Goal: Information Seeking & Learning: Learn about a topic

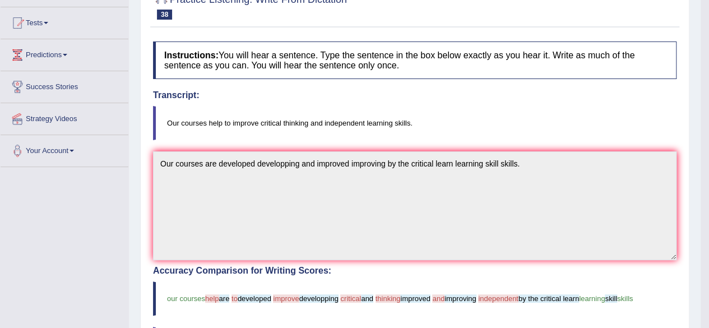
scroll to position [56, 0]
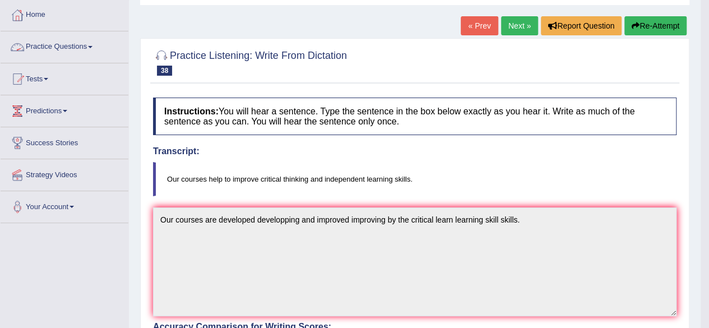
click at [91, 45] on link "Practice Questions" at bounding box center [65, 45] width 128 height 28
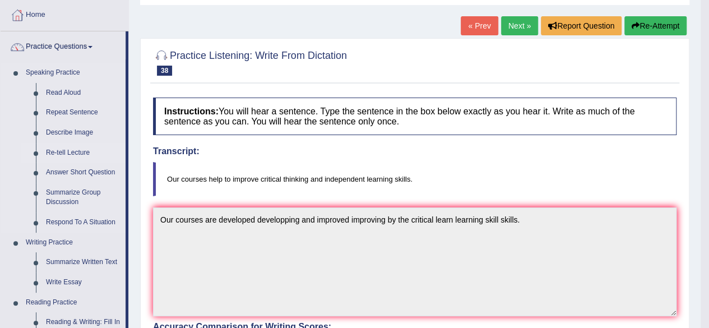
click at [77, 148] on link "Re-tell Lecture" at bounding box center [83, 153] width 85 height 20
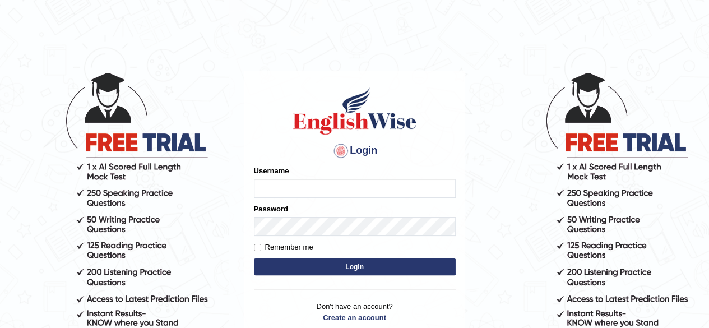
type input "Shamim"
click at [305, 263] on button "Login" at bounding box center [355, 266] width 202 height 17
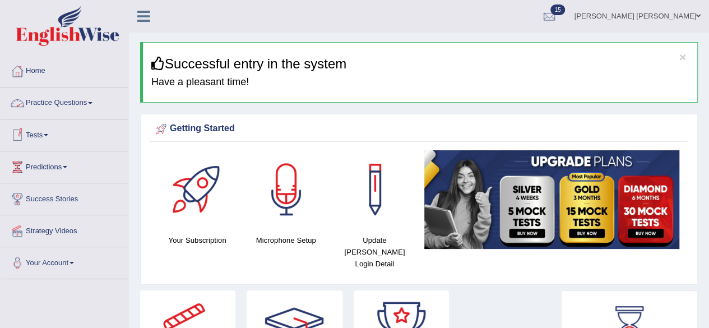
click at [92, 106] on link "Practice Questions" at bounding box center [65, 101] width 128 height 28
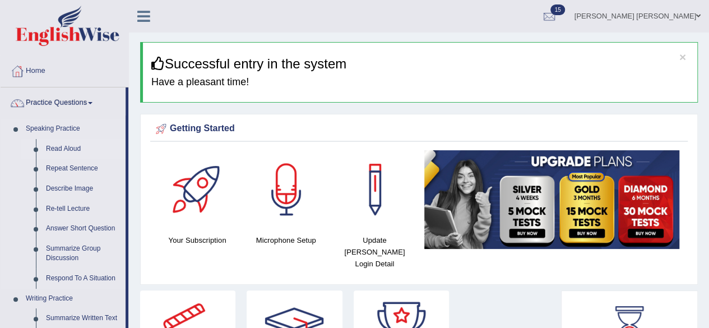
click at [60, 147] on link "Read Aloud" at bounding box center [83, 149] width 85 height 20
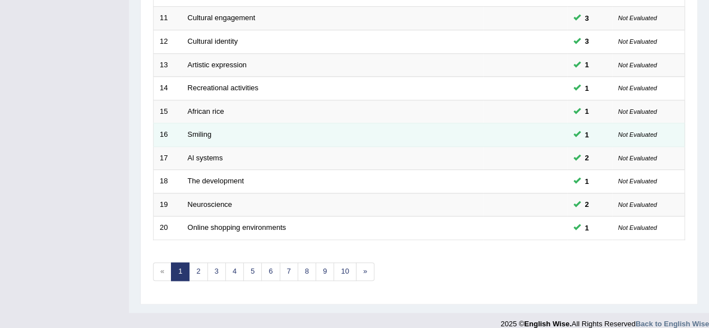
scroll to position [408, 0]
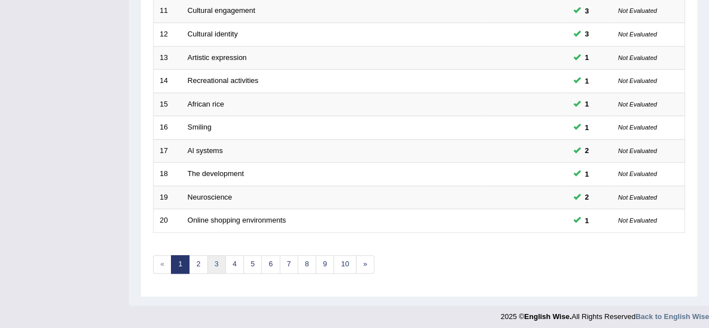
click at [211, 260] on link "3" at bounding box center [216, 264] width 18 height 18
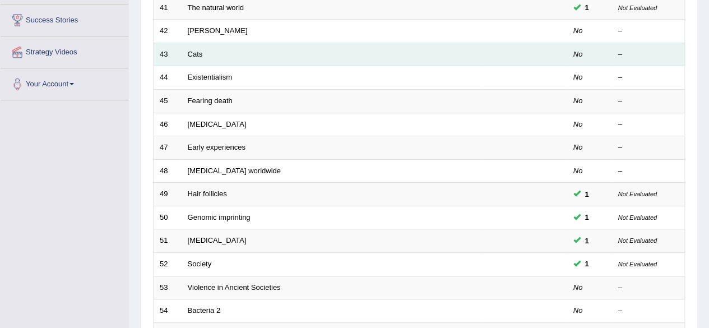
scroll to position [56, 0]
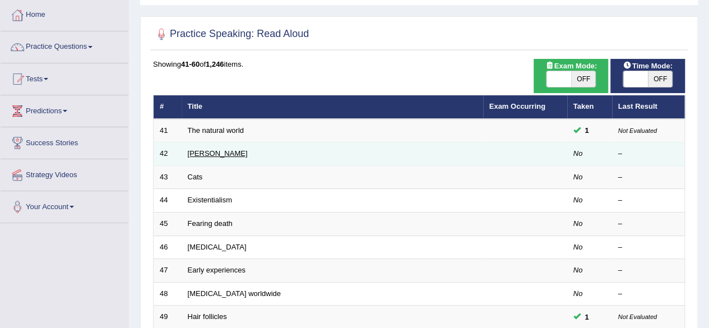
click at [201, 151] on link "[PERSON_NAME]" at bounding box center [218, 153] width 60 height 8
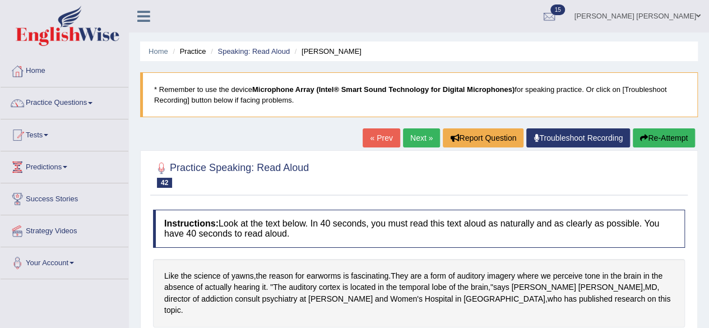
scroll to position [168, 0]
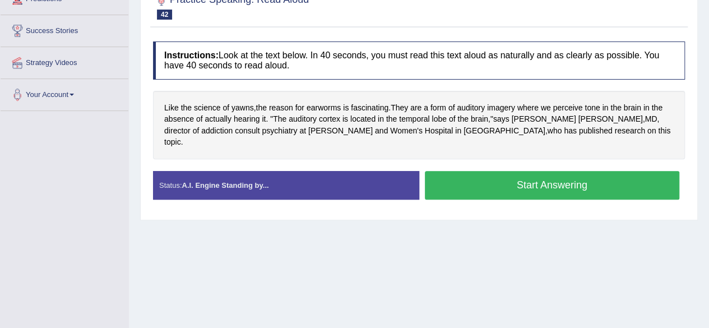
click at [488, 175] on button "Start Answering" at bounding box center [552, 185] width 255 height 29
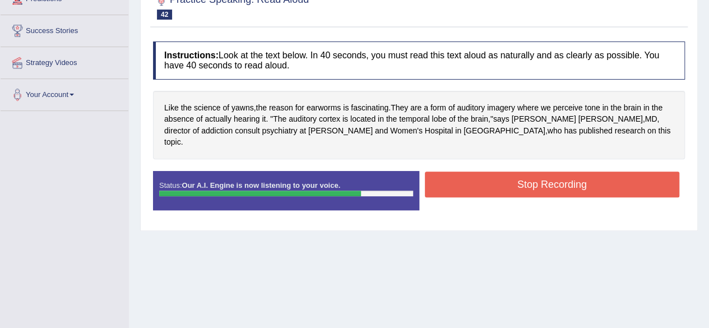
click at [538, 171] on button "Stop Recording" at bounding box center [552, 184] width 255 height 26
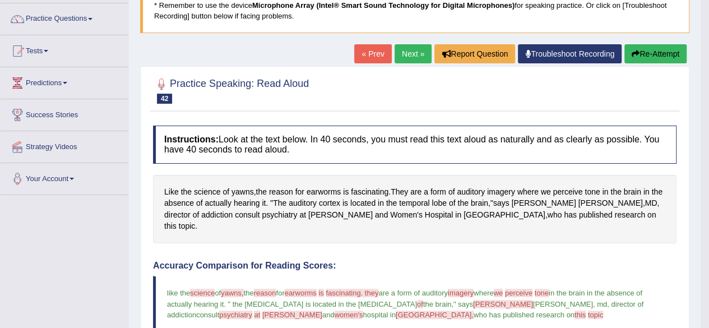
scroll to position [0, 0]
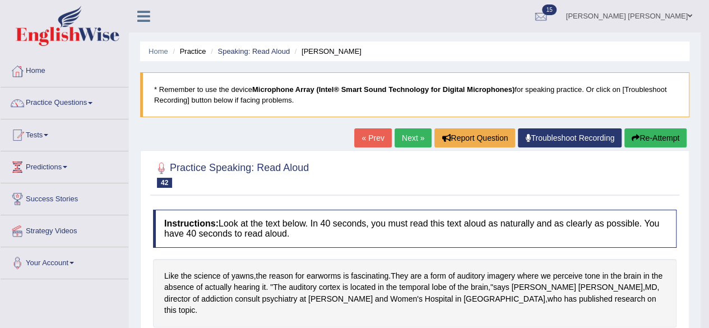
click at [410, 134] on link "Next »" at bounding box center [412, 137] width 37 height 19
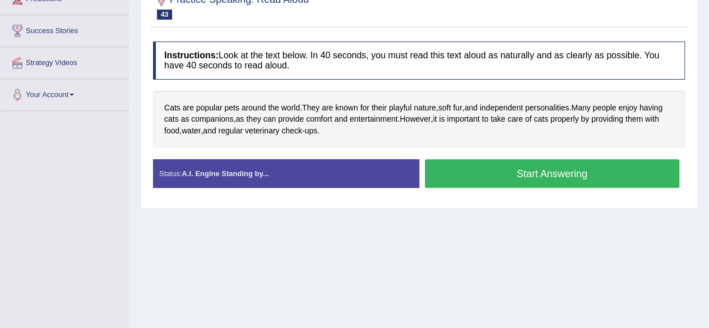
click at [501, 167] on button "Start Answering" at bounding box center [552, 173] width 255 height 29
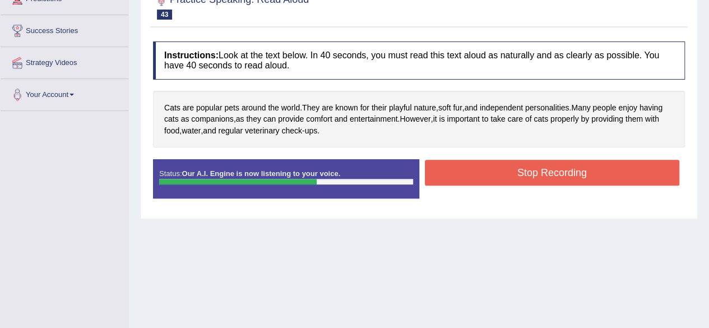
click at [501, 166] on button "Stop Recording" at bounding box center [552, 173] width 255 height 26
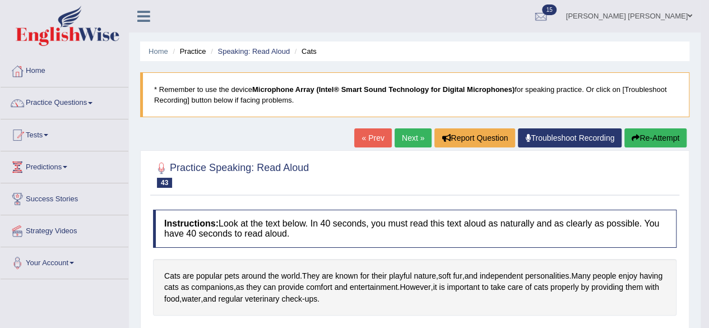
click at [412, 133] on link "Next »" at bounding box center [412, 137] width 37 height 19
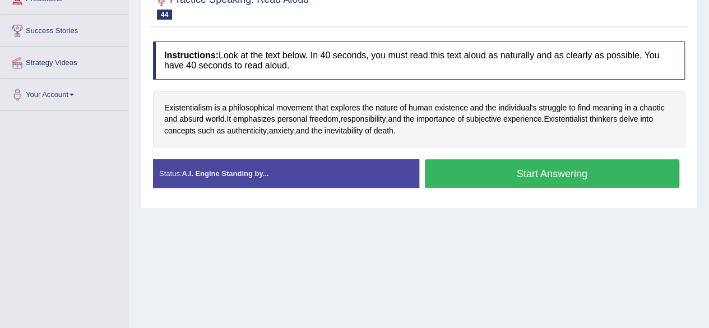
click at [488, 174] on button "Start Answering" at bounding box center [552, 173] width 255 height 29
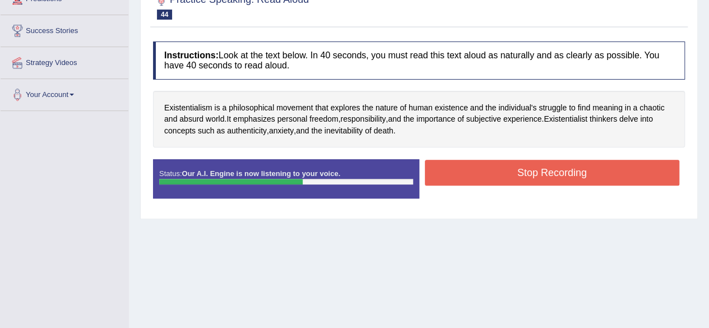
click at [468, 171] on button "Stop Recording" at bounding box center [552, 173] width 255 height 26
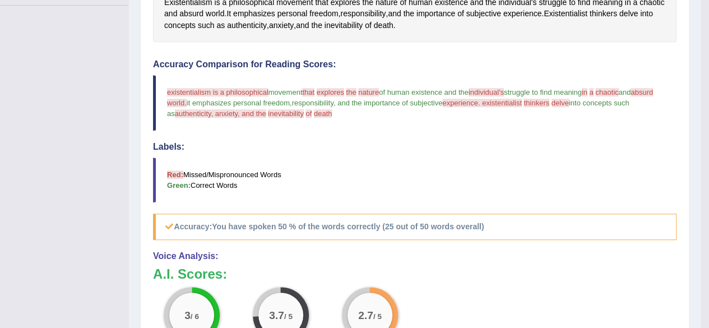
scroll to position [168, 0]
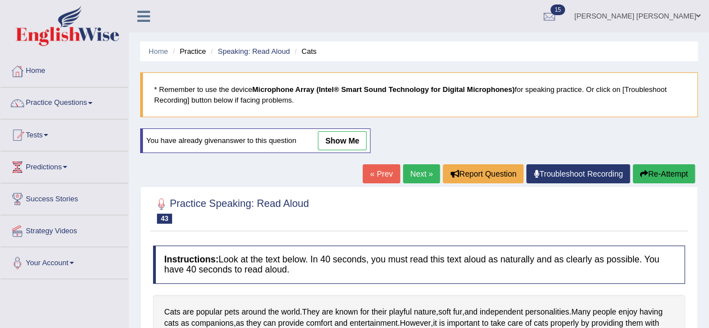
click at [410, 170] on link "Next »" at bounding box center [421, 173] width 37 height 19
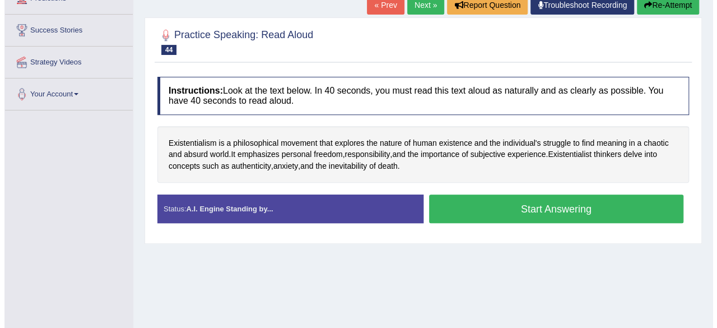
scroll to position [224, 0]
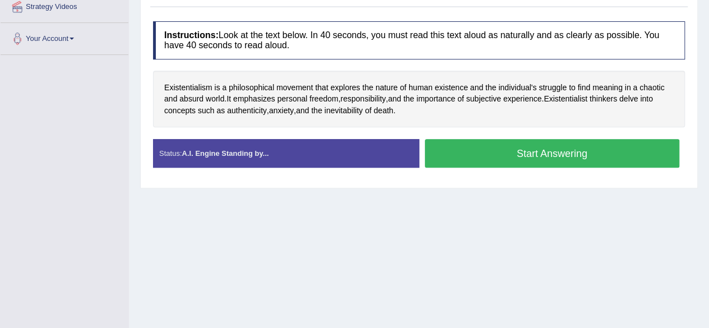
click at [466, 150] on button "Start Answering" at bounding box center [552, 153] width 255 height 29
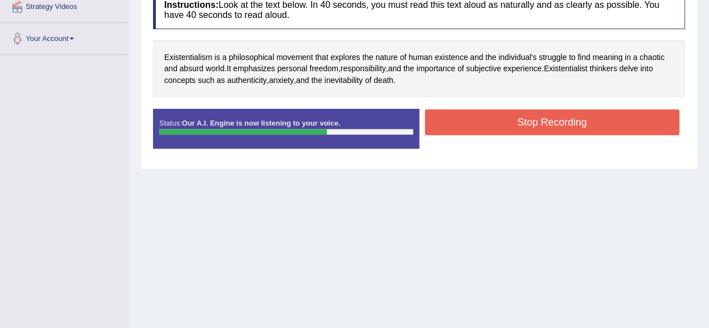
click at [448, 123] on button "Stop Recording" at bounding box center [552, 122] width 255 height 26
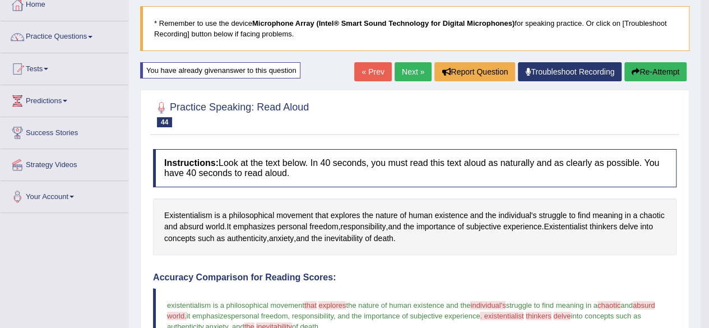
scroll to position [0, 0]
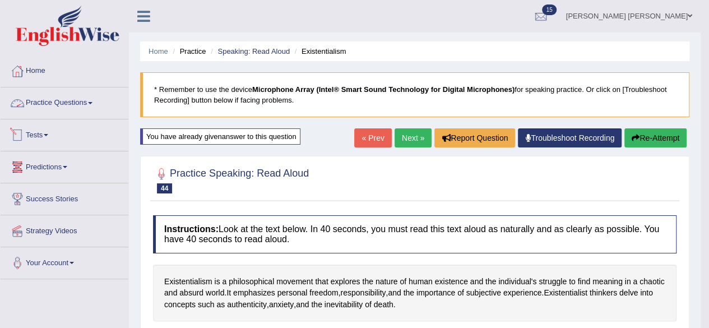
click at [85, 97] on link "Practice Questions" at bounding box center [65, 101] width 128 height 28
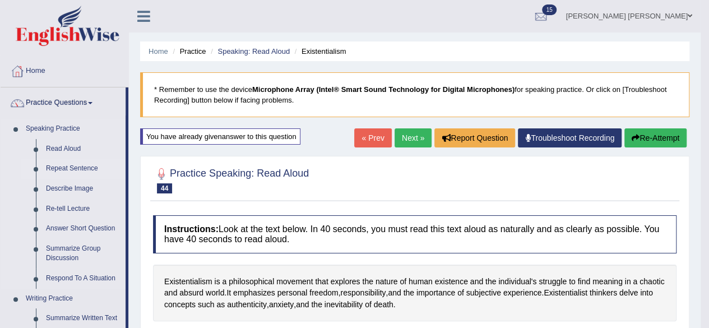
click at [76, 167] on link "Repeat Sentence" at bounding box center [83, 169] width 85 height 20
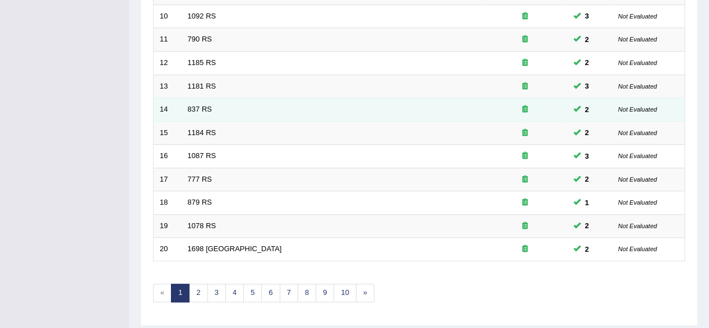
scroll to position [408, 0]
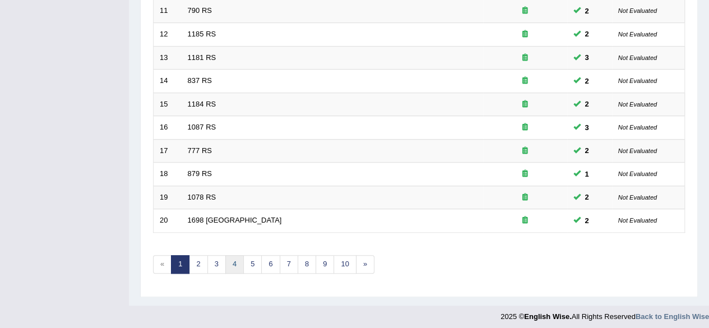
click at [236, 259] on link "4" at bounding box center [234, 264] width 18 height 18
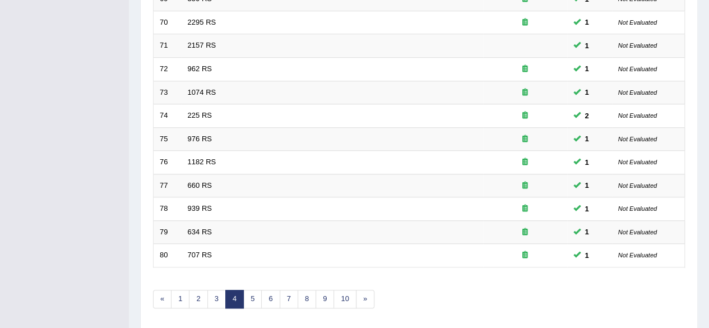
scroll to position [408, 0]
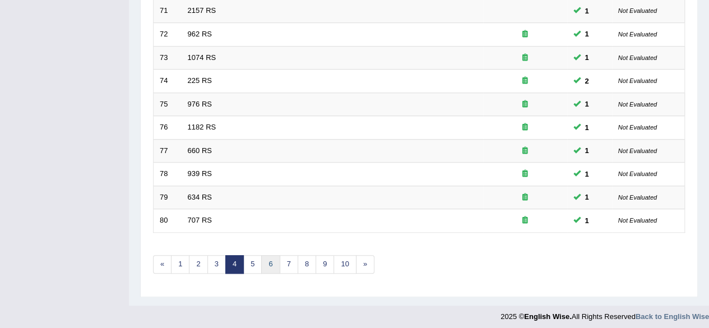
click at [270, 258] on link "6" at bounding box center [270, 264] width 18 height 18
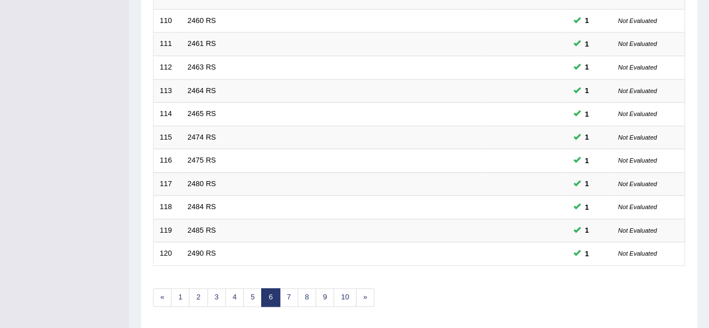
scroll to position [408, 0]
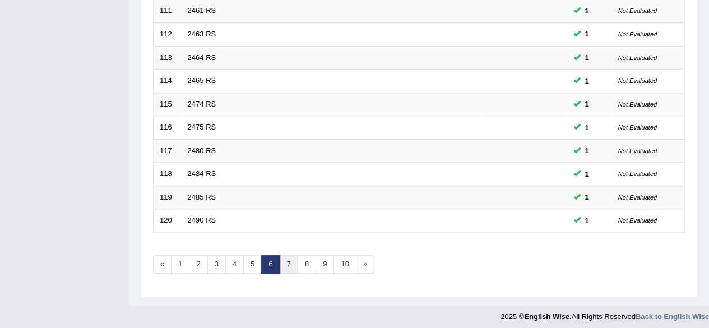
click at [290, 255] on link "7" at bounding box center [289, 264] width 18 height 18
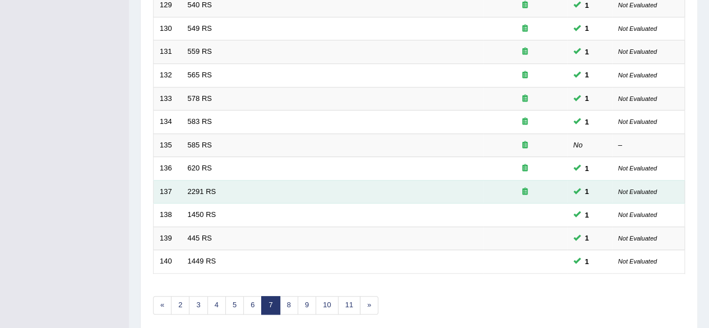
scroll to position [408, 0]
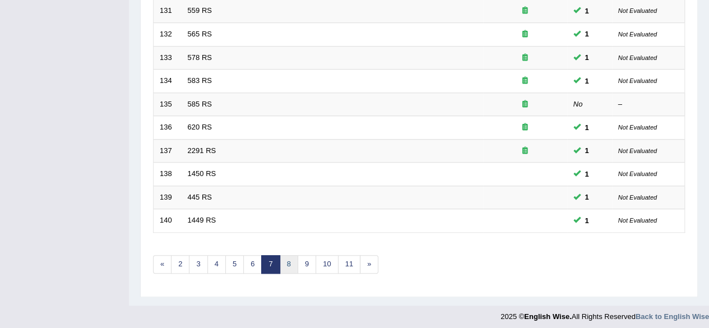
click at [287, 259] on link "8" at bounding box center [289, 264] width 18 height 18
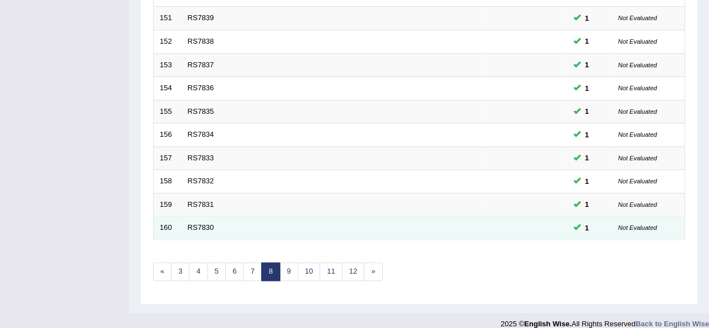
scroll to position [408, 0]
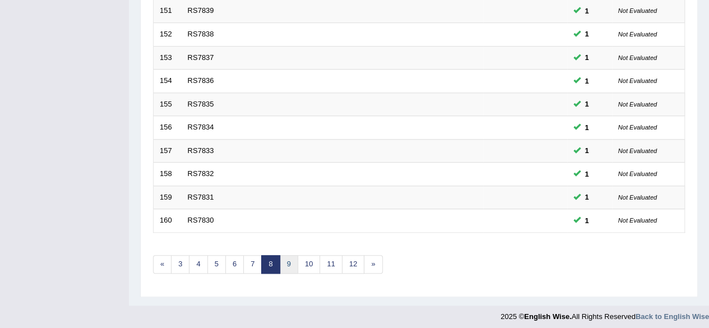
click at [287, 259] on link "9" at bounding box center [289, 264] width 18 height 18
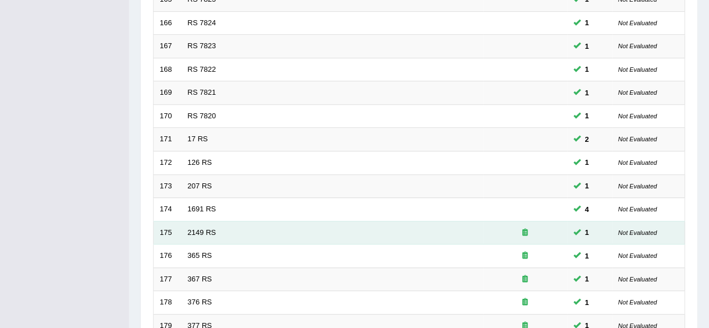
scroll to position [392, 0]
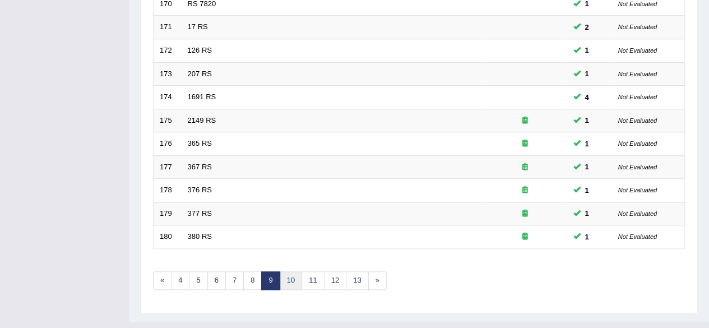
click at [287, 277] on link "10" at bounding box center [291, 280] width 22 height 18
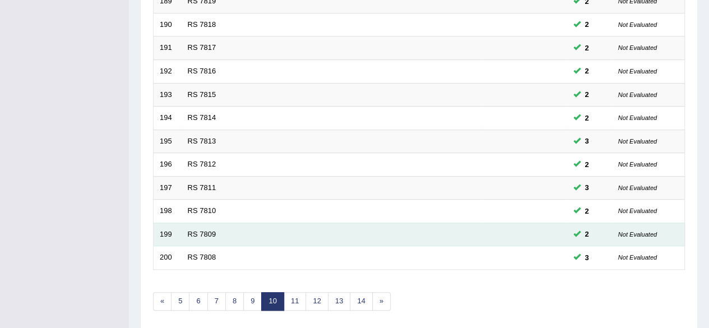
scroll to position [392, 0]
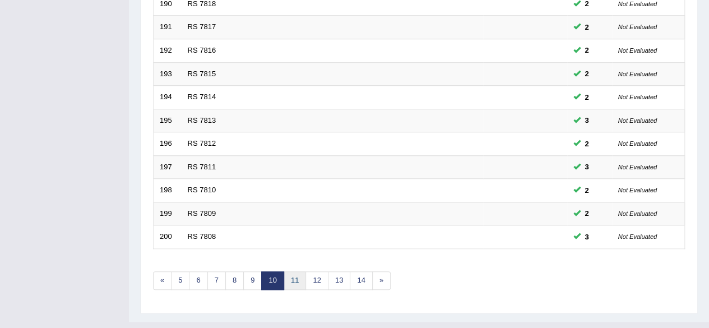
click at [292, 278] on link "11" at bounding box center [294, 280] width 22 height 18
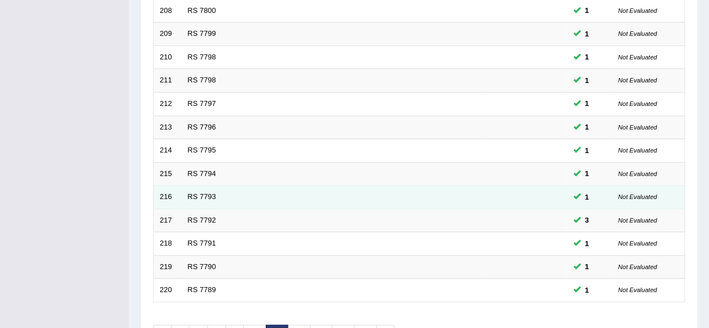
scroll to position [408, 0]
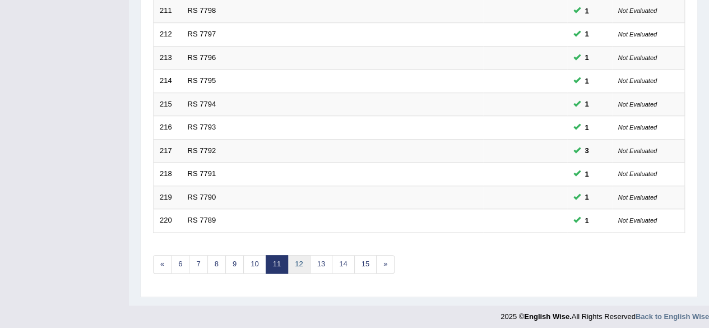
click at [297, 263] on link "12" at bounding box center [298, 264] width 22 height 18
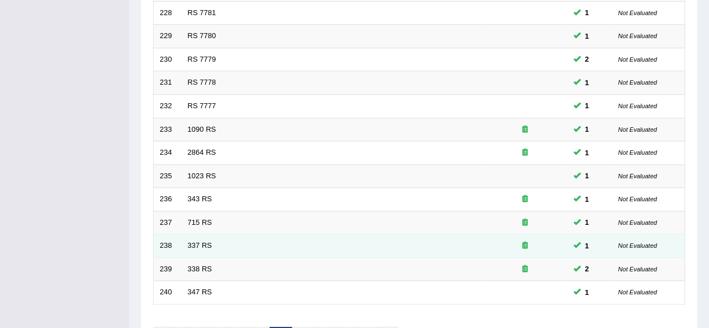
scroll to position [392, 0]
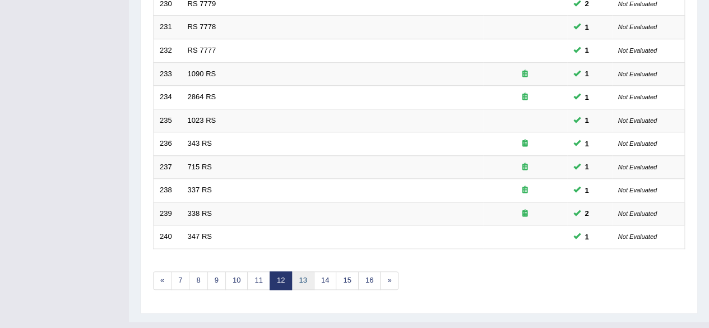
click at [300, 271] on link "13" at bounding box center [302, 280] width 22 height 18
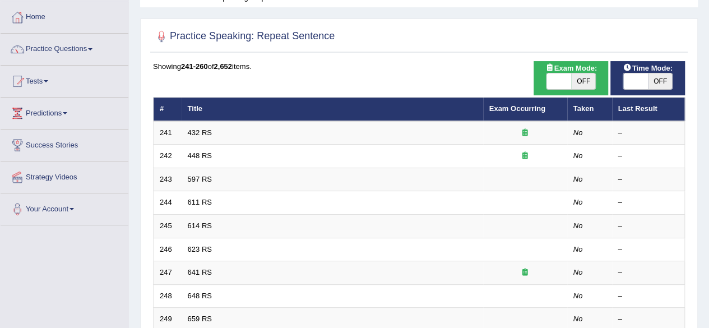
scroll to position [16, 0]
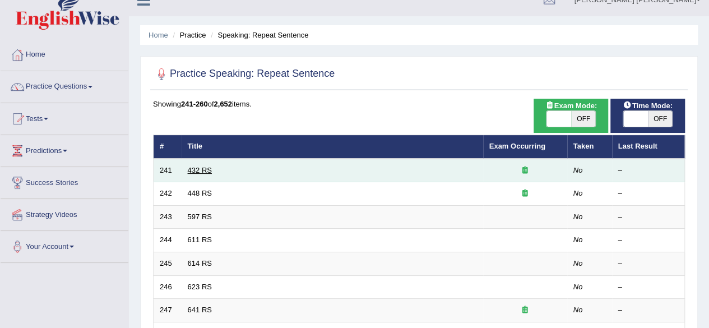
click at [204, 169] on link "432 RS" at bounding box center [200, 170] width 24 height 8
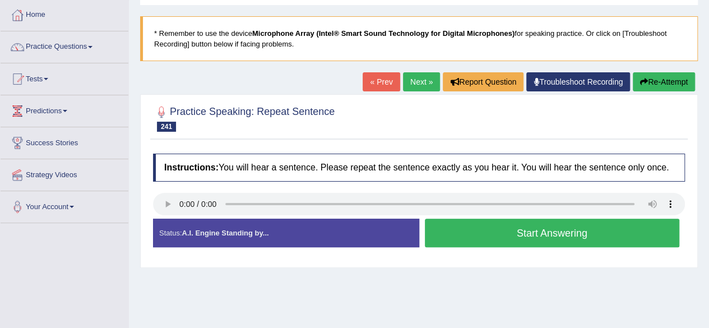
click at [449, 235] on button "Start Answering" at bounding box center [552, 232] width 255 height 29
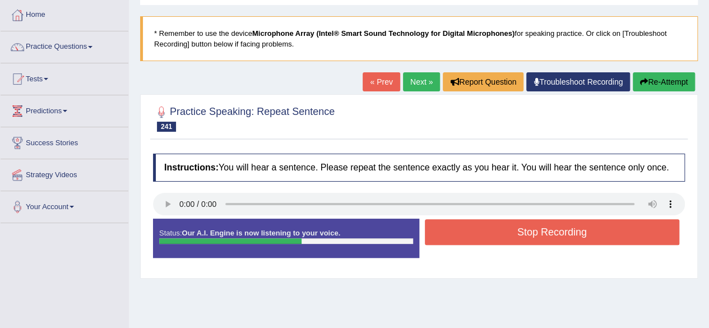
click at [471, 230] on button "Stop Recording" at bounding box center [552, 232] width 255 height 26
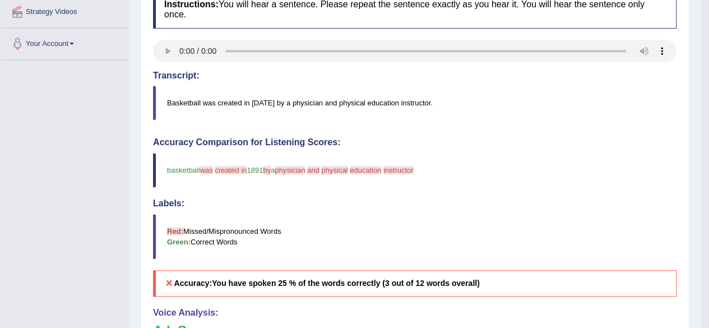
scroll to position [112, 0]
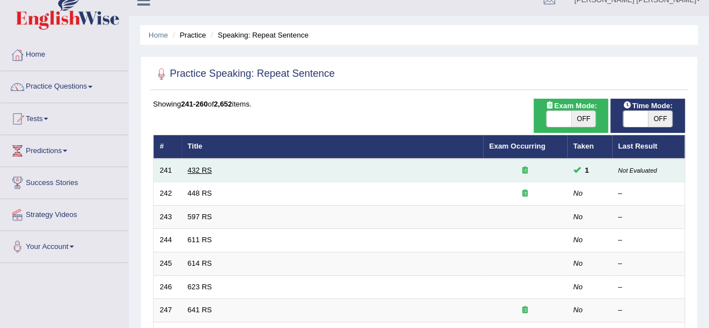
click at [197, 170] on link "432 RS" at bounding box center [200, 170] width 24 height 8
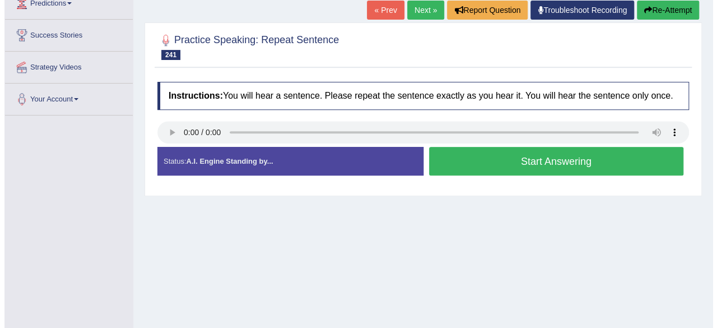
scroll to position [168, 0]
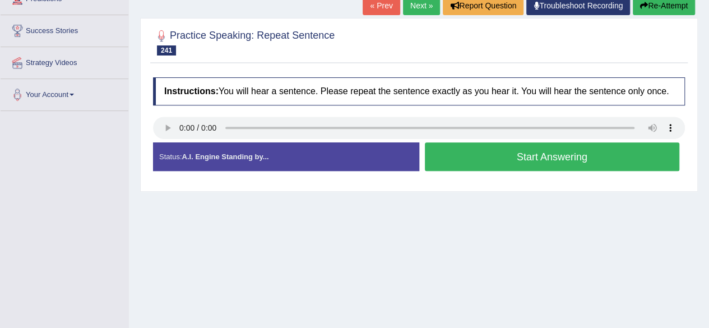
click at [466, 153] on button "Start Answering" at bounding box center [552, 156] width 255 height 29
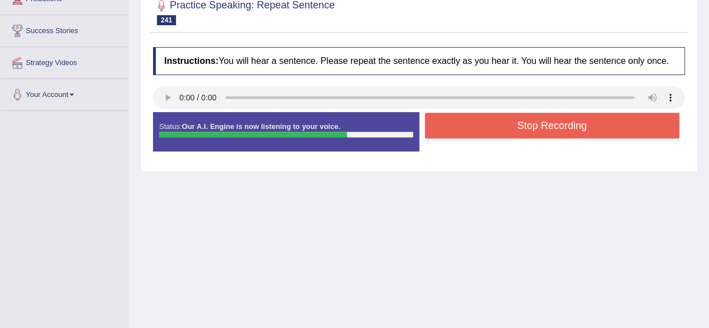
click at [523, 120] on button "Stop Recording" at bounding box center [552, 126] width 255 height 26
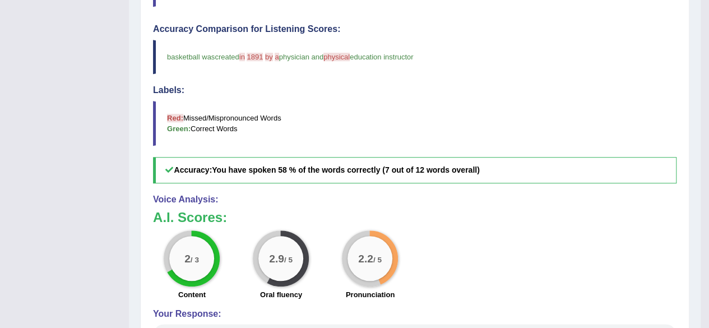
scroll to position [452, 0]
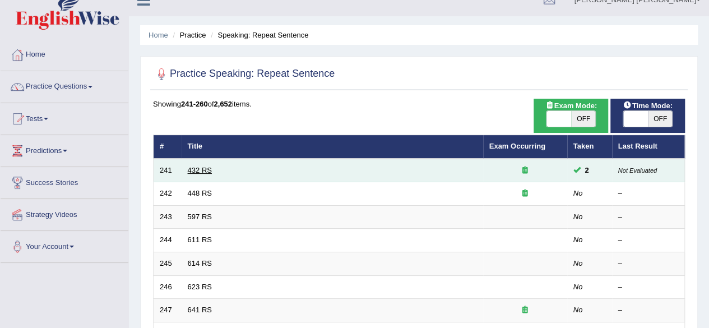
click at [207, 167] on link "432 RS" at bounding box center [200, 170] width 24 height 8
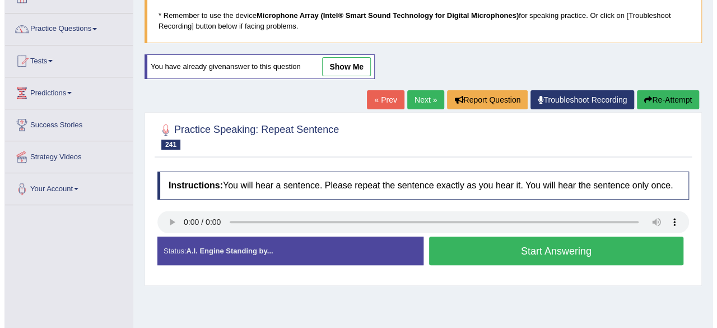
scroll to position [260, 0]
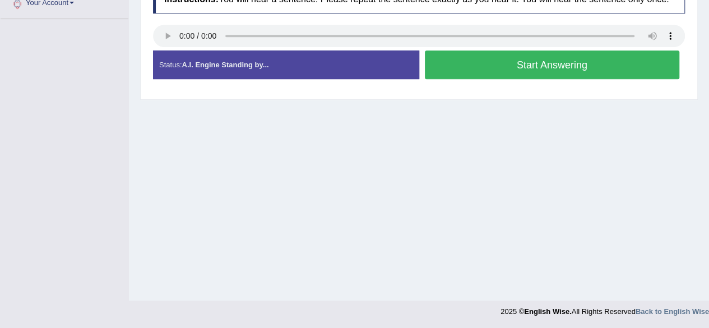
click at [478, 67] on button "Start Answering" at bounding box center [552, 64] width 255 height 29
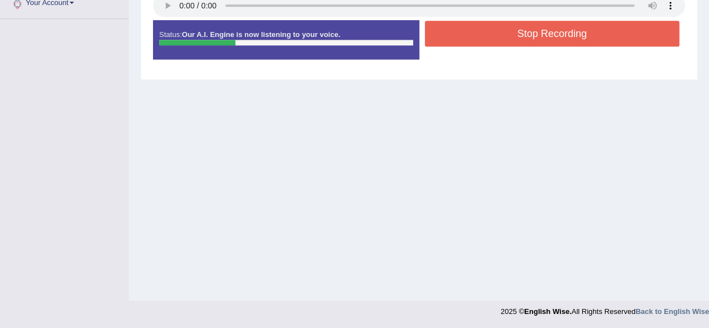
click at [473, 27] on button "Stop Recording" at bounding box center [552, 34] width 255 height 26
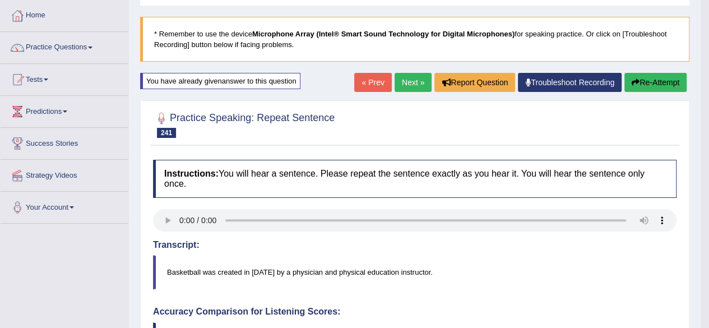
scroll to position [0, 0]
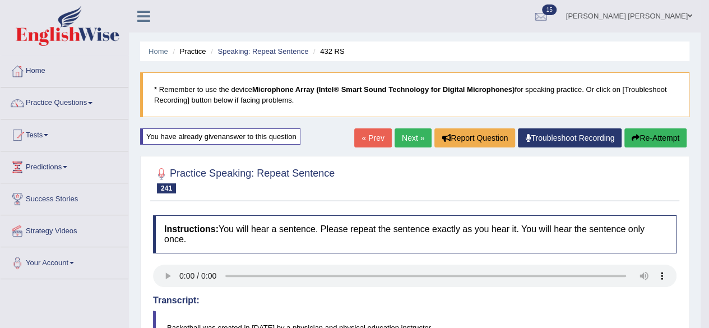
click at [402, 136] on link "Next »" at bounding box center [412, 137] width 37 height 19
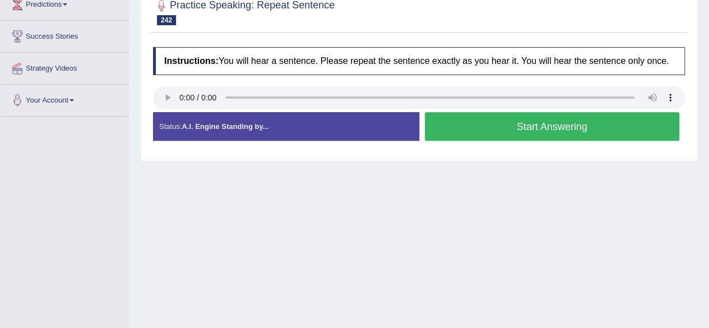
scroll to position [168, 0]
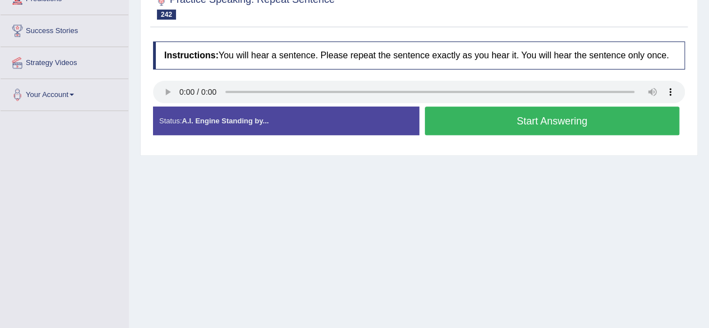
click at [504, 124] on button "Start Answering" at bounding box center [552, 120] width 255 height 29
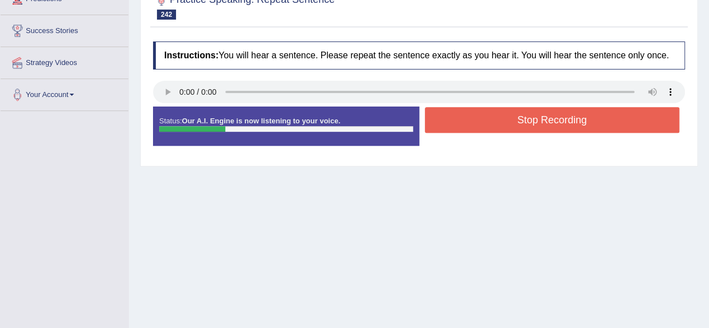
click at [504, 124] on button "Stop Recording" at bounding box center [552, 120] width 255 height 26
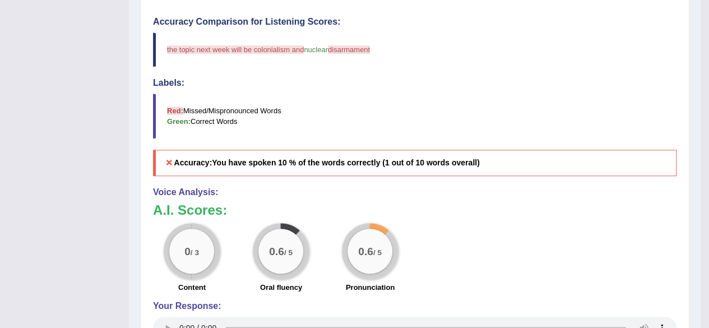
scroll to position [334, 0]
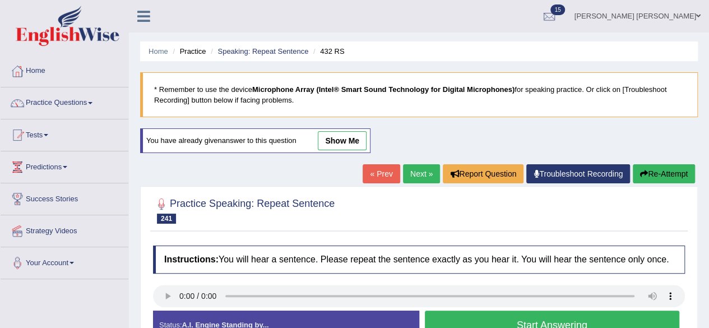
scroll to position [56, 0]
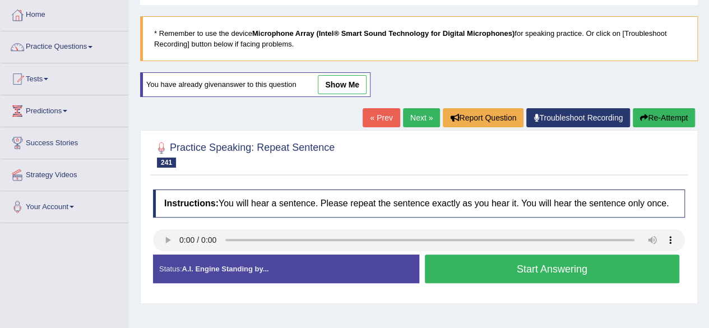
click at [418, 119] on link "Next »" at bounding box center [421, 117] width 37 height 19
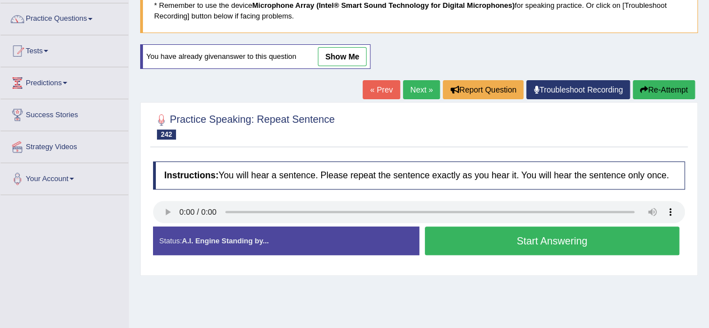
scroll to position [224, 0]
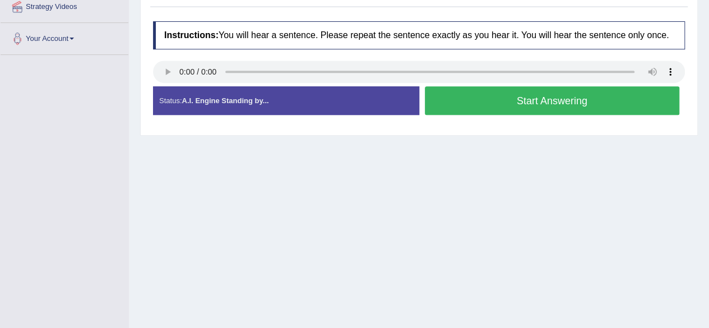
click at [532, 96] on button "Start Answering" at bounding box center [552, 100] width 255 height 29
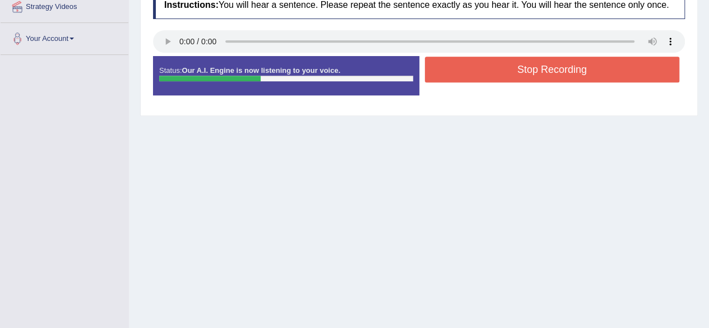
click at [491, 52] on div at bounding box center [419, 42] width 532 height 25
click at [491, 57] on button "Stop Recording" at bounding box center [552, 70] width 255 height 26
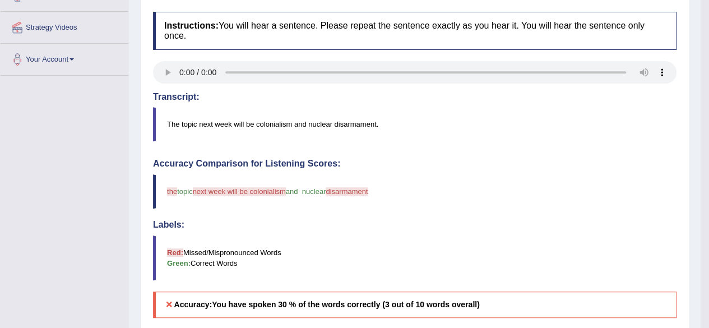
scroll to position [116, 0]
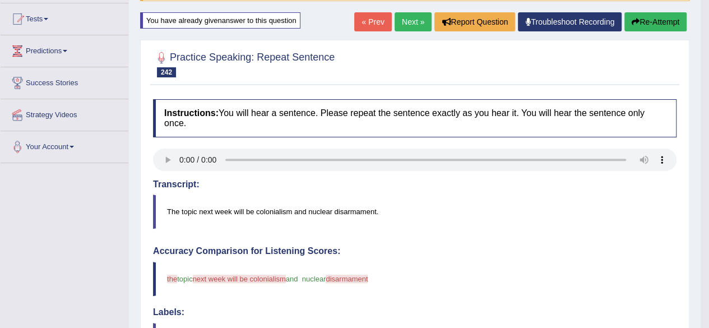
click at [406, 18] on link "Next »" at bounding box center [412, 21] width 37 height 19
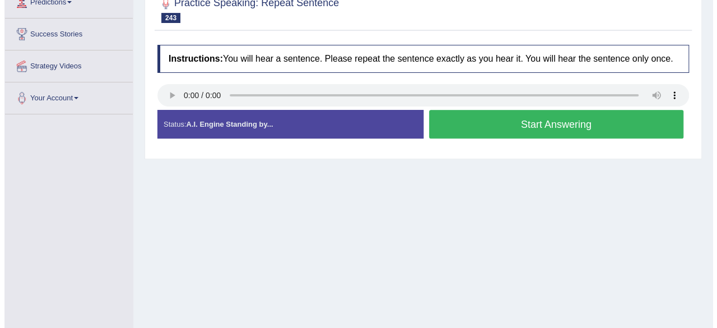
scroll to position [168, 0]
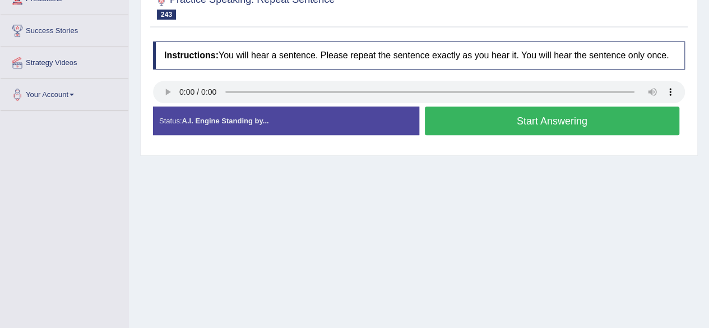
click at [449, 120] on button "Start Answering" at bounding box center [552, 120] width 255 height 29
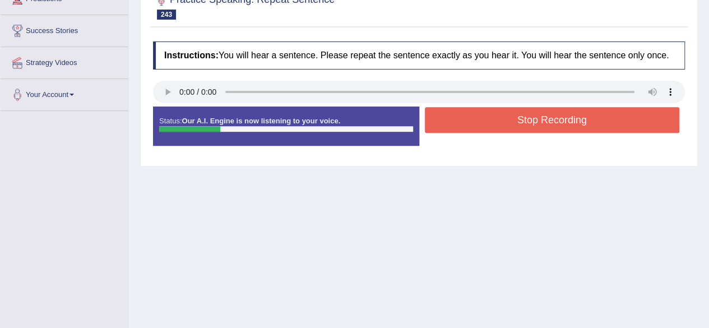
click at [465, 116] on button "Stop Recording" at bounding box center [552, 120] width 255 height 26
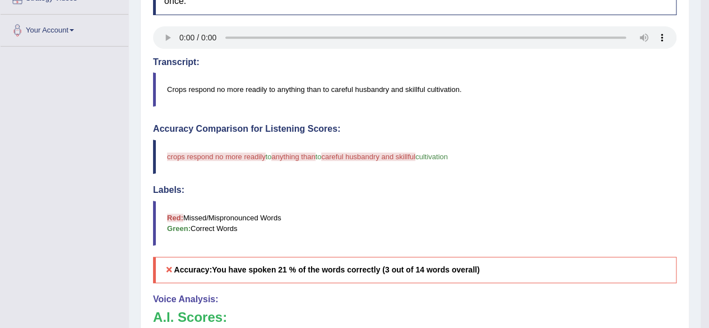
scroll to position [110, 0]
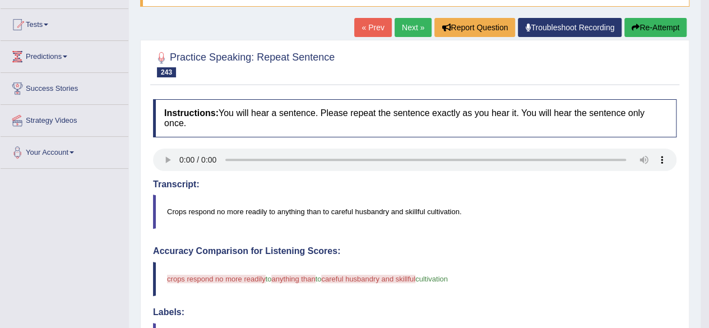
click at [378, 25] on link "« Prev" at bounding box center [372, 27] width 37 height 19
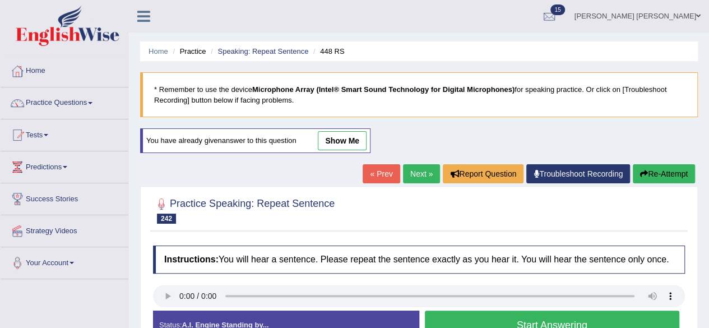
click at [421, 173] on link "Next »" at bounding box center [421, 173] width 37 height 19
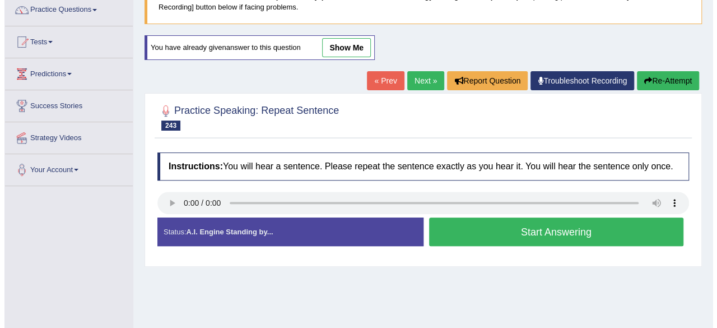
scroll to position [168, 0]
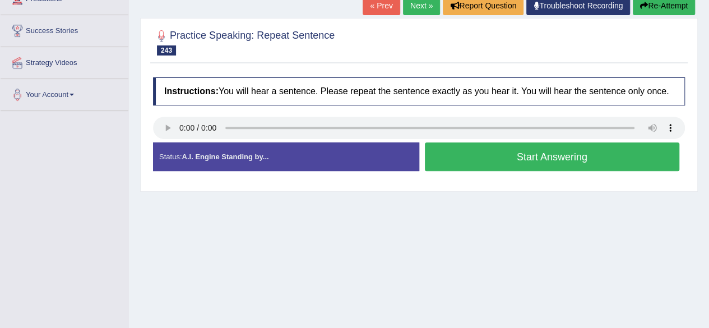
click at [448, 162] on button "Start Answering" at bounding box center [552, 156] width 255 height 29
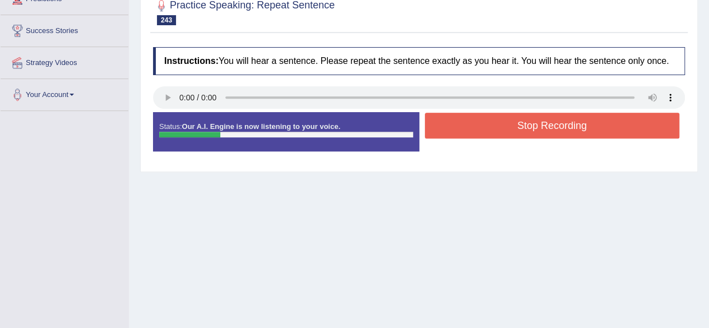
click at [483, 124] on button "Stop Recording" at bounding box center [552, 126] width 255 height 26
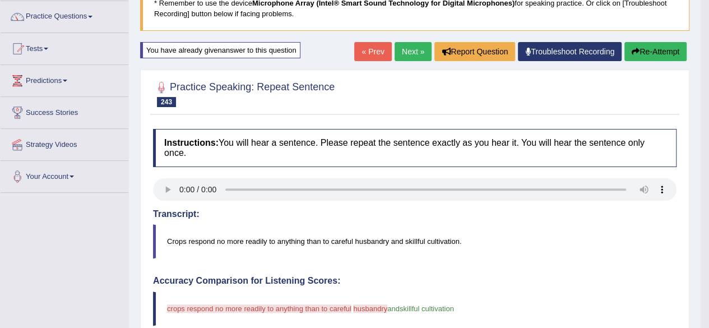
scroll to position [0, 0]
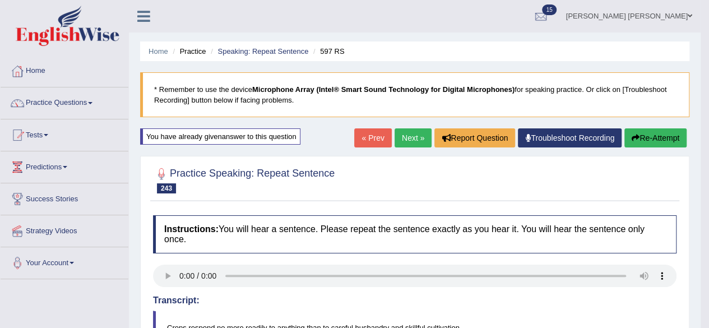
click at [401, 135] on link "Next »" at bounding box center [412, 137] width 37 height 19
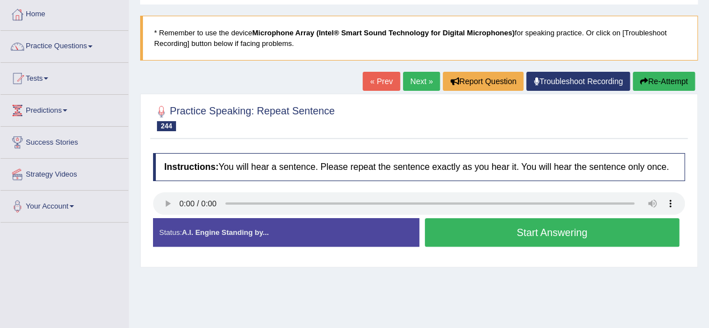
scroll to position [112, 0]
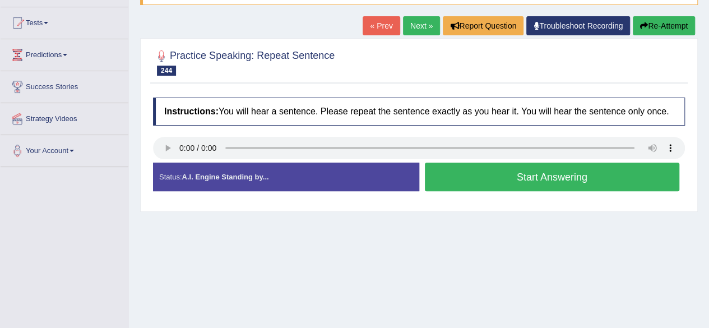
click at [478, 178] on button "Start Answering" at bounding box center [552, 176] width 255 height 29
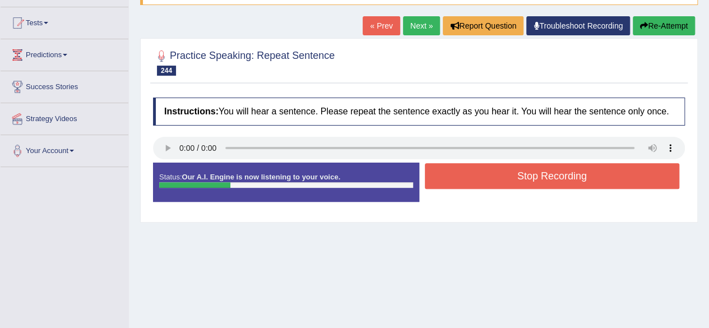
click at [482, 178] on button "Stop Recording" at bounding box center [552, 176] width 255 height 26
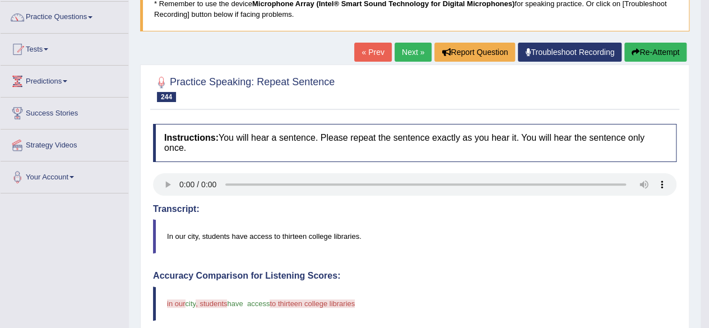
scroll to position [0, 0]
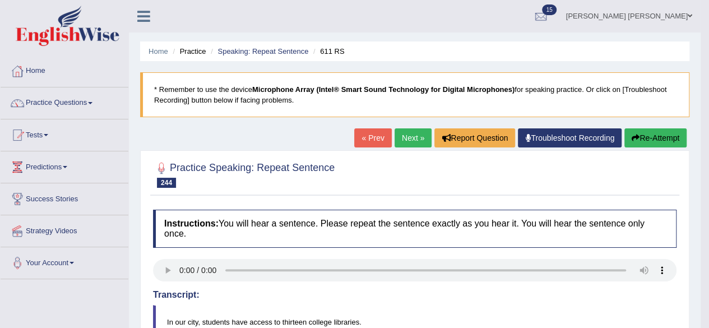
click at [406, 137] on link "Next »" at bounding box center [412, 137] width 37 height 19
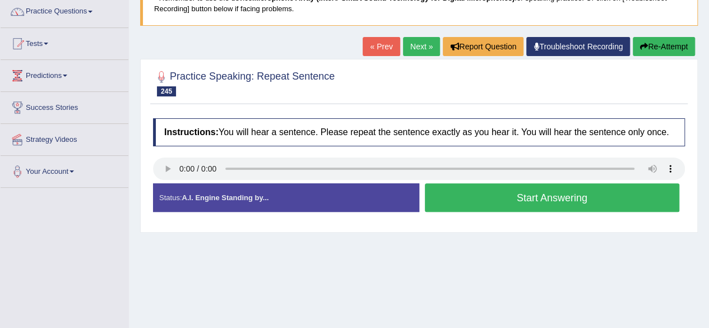
scroll to position [168, 0]
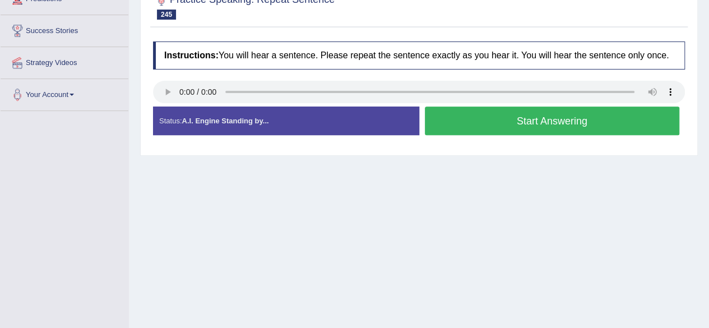
click at [483, 120] on button "Start Answering" at bounding box center [552, 120] width 255 height 29
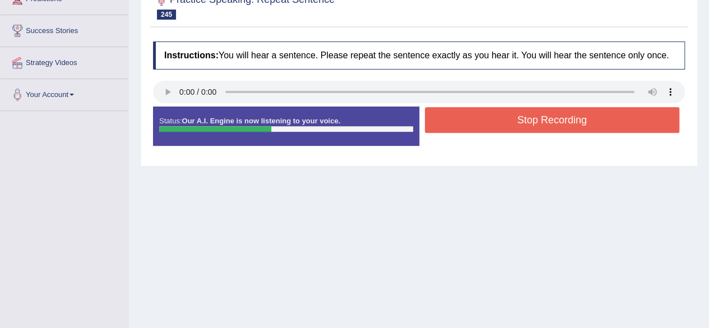
click at [460, 125] on button "Stop Recording" at bounding box center [552, 120] width 255 height 26
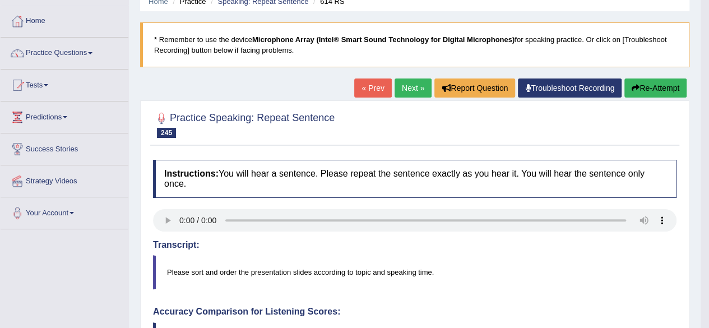
scroll to position [0, 0]
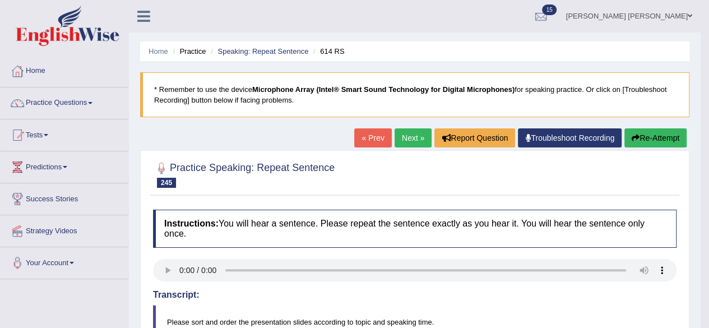
click at [406, 135] on link "Next »" at bounding box center [412, 137] width 37 height 19
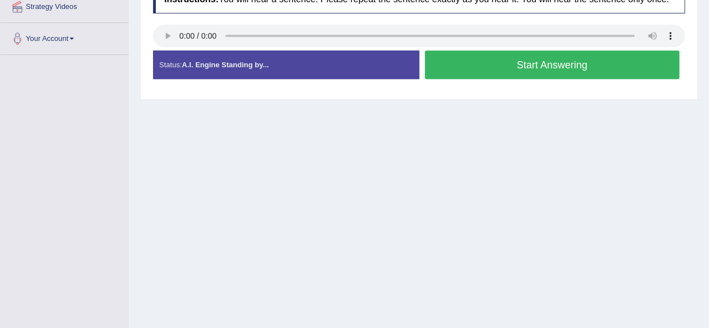
click at [463, 66] on button "Start Answering" at bounding box center [552, 64] width 255 height 29
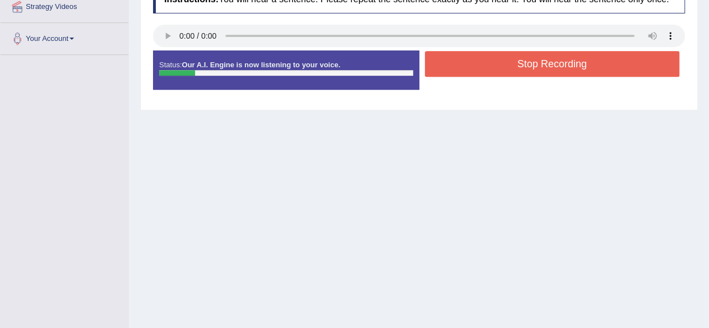
click at [463, 66] on button "Stop Recording" at bounding box center [552, 64] width 255 height 26
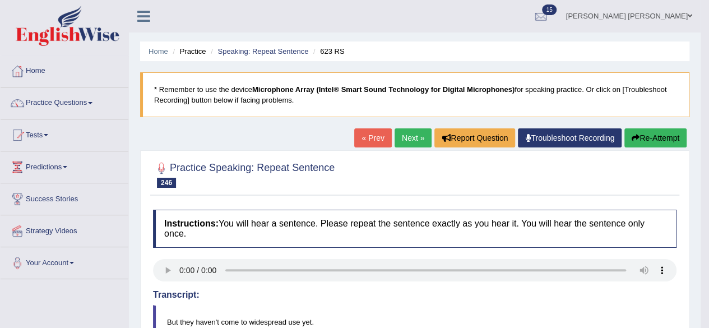
click at [403, 131] on link "Next »" at bounding box center [412, 137] width 37 height 19
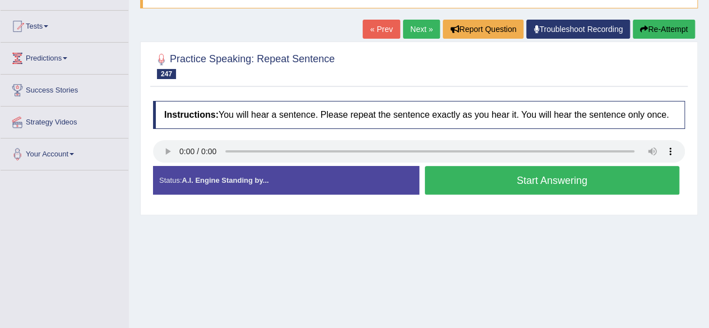
scroll to position [112, 0]
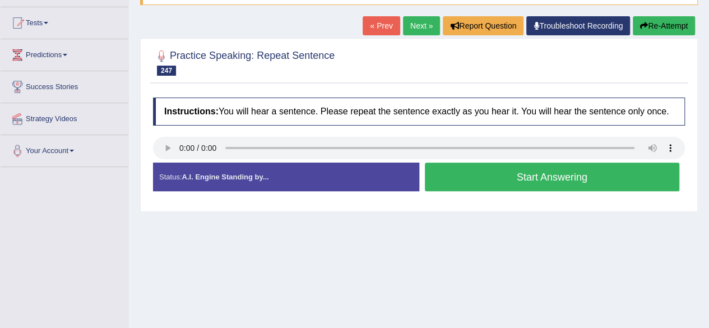
click at [463, 175] on button "Start Answering" at bounding box center [552, 176] width 255 height 29
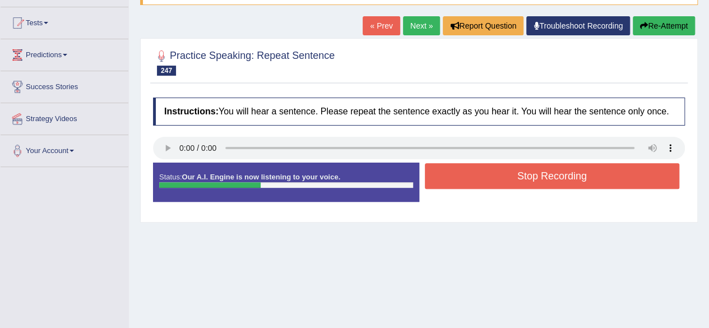
click at [463, 175] on button "Stop Recording" at bounding box center [552, 176] width 255 height 26
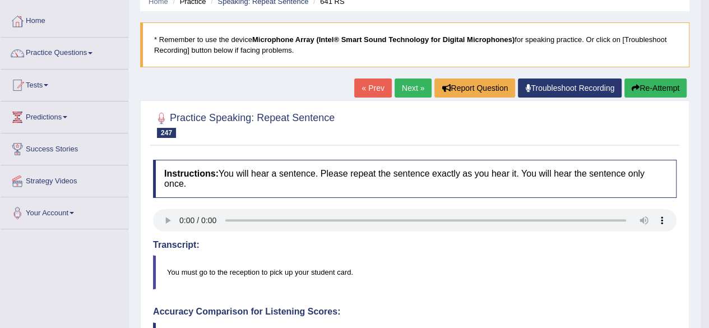
scroll to position [0, 0]
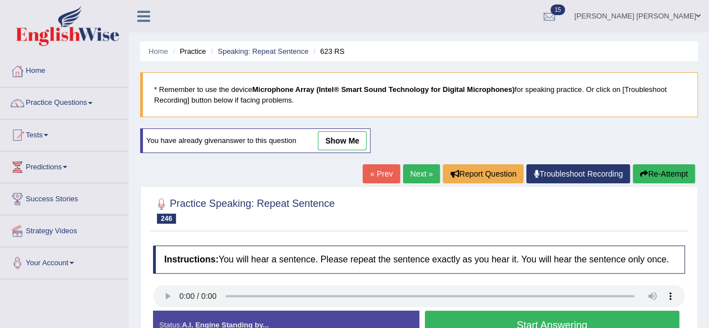
click at [411, 173] on link "Next »" at bounding box center [421, 173] width 37 height 19
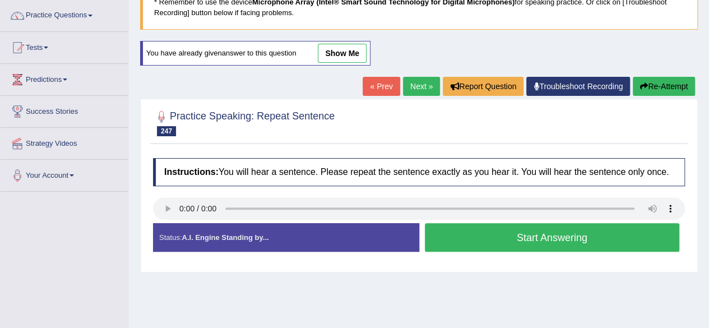
scroll to position [168, 0]
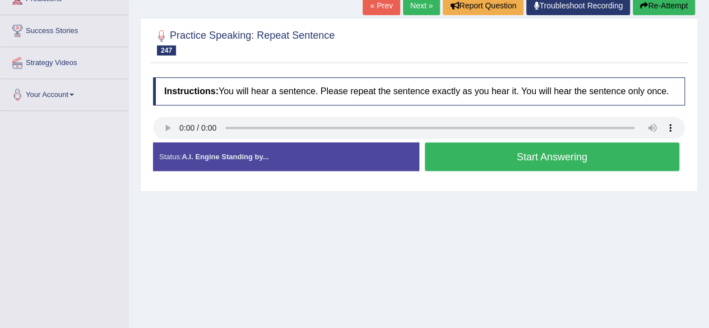
click at [471, 158] on button "Start Answering" at bounding box center [552, 156] width 255 height 29
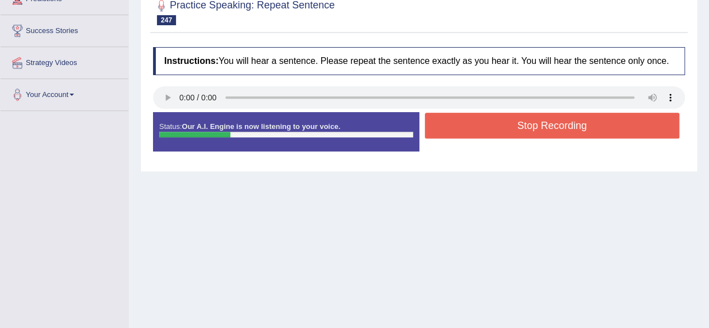
click at [539, 114] on button "Stop Recording" at bounding box center [552, 126] width 255 height 26
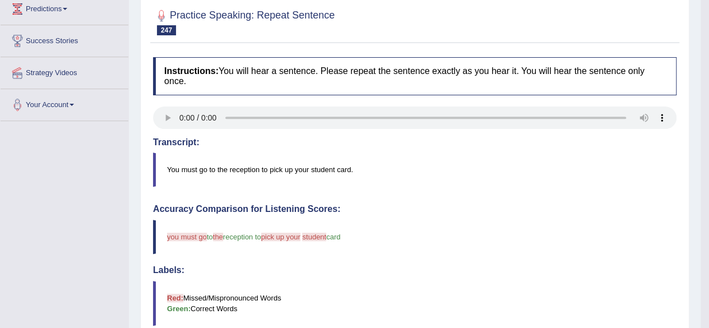
scroll to position [56, 0]
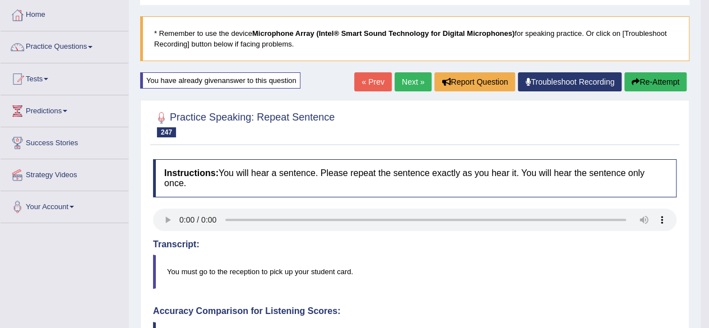
click at [368, 83] on link "« Prev" at bounding box center [372, 81] width 37 height 19
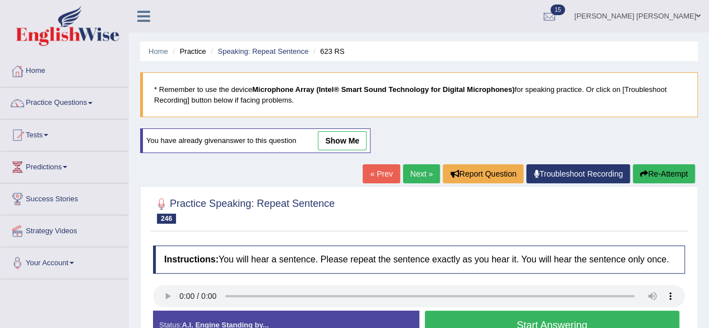
click at [418, 170] on link "Next »" at bounding box center [421, 173] width 37 height 19
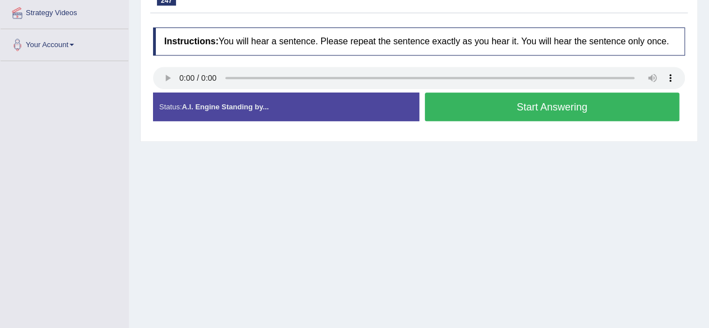
scroll to position [224, 0]
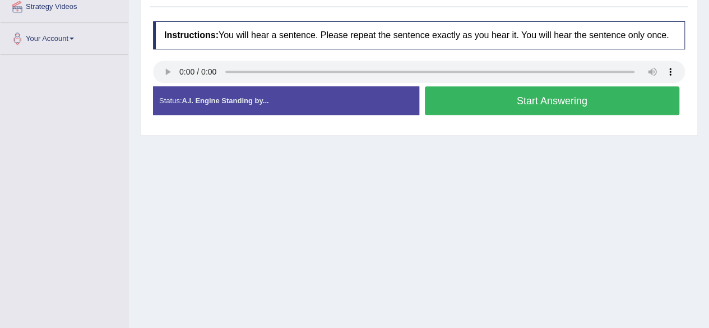
click at [467, 104] on button "Start Answering" at bounding box center [552, 100] width 255 height 29
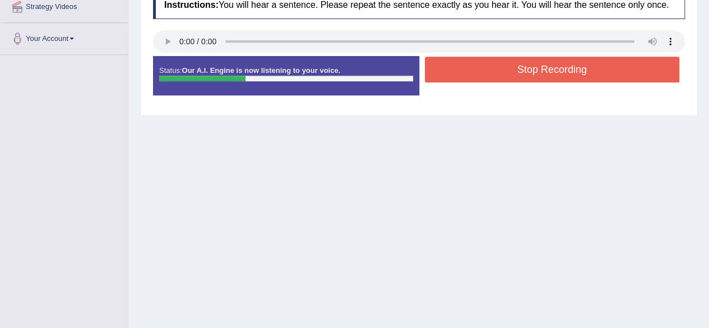
click at [500, 62] on button "Stop Recording" at bounding box center [552, 70] width 255 height 26
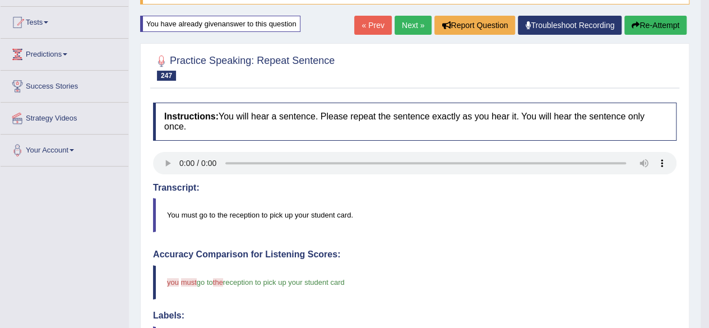
scroll to position [60, 0]
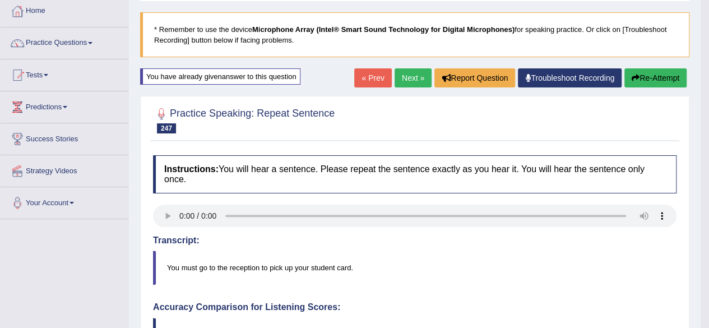
click at [414, 77] on link "Next »" at bounding box center [412, 77] width 37 height 19
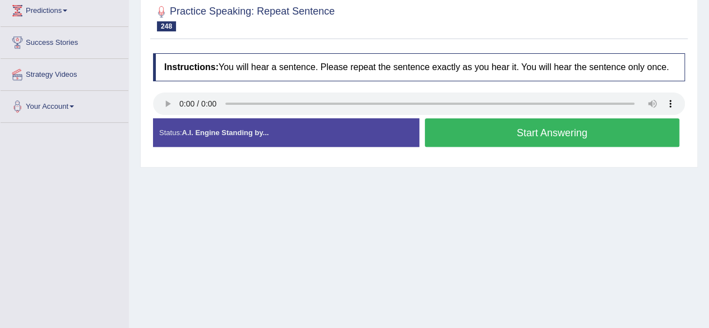
scroll to position [224, 0]
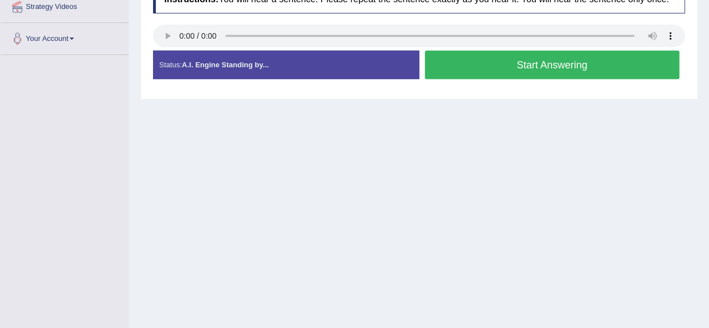
click at [500, 68] on button "Start Answering" at bounding box center [552, 64] width 255 height 29
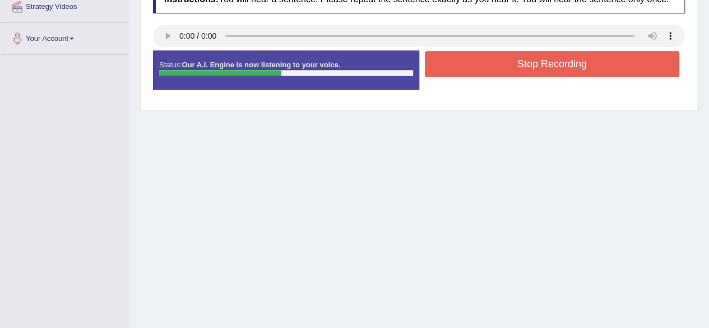
click at [468, 62] on button "Stop Recording" at bounding box center [552, 64] width 255 height 26
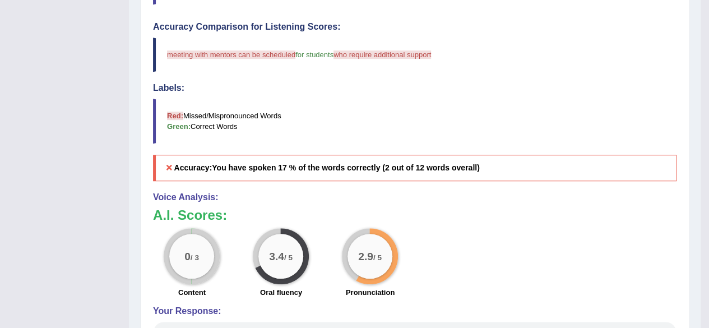
scroll to position [0, 0]
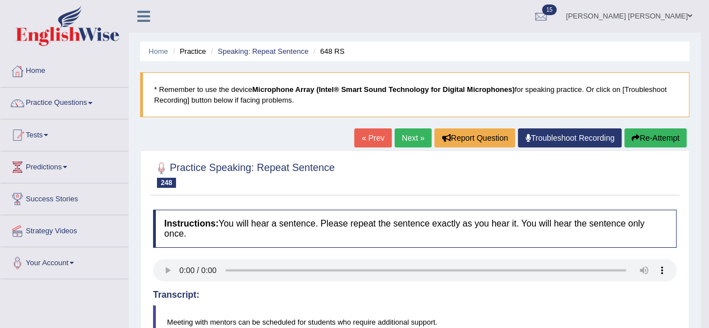
click at [362, 133] on link "« Prev" at bounding box center [372, 137] width 37 height 19
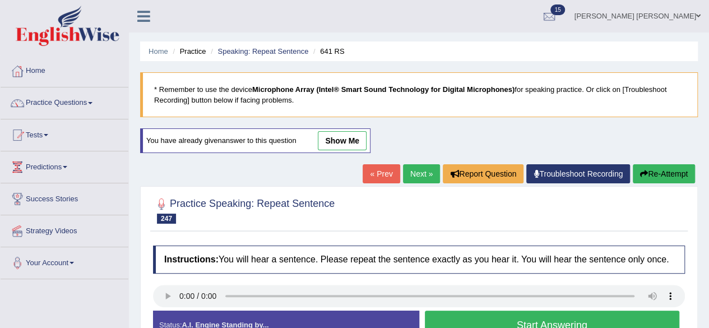
click at [418, 174] on link "Next »" at bounding box center [421, 173] width 37 height 19
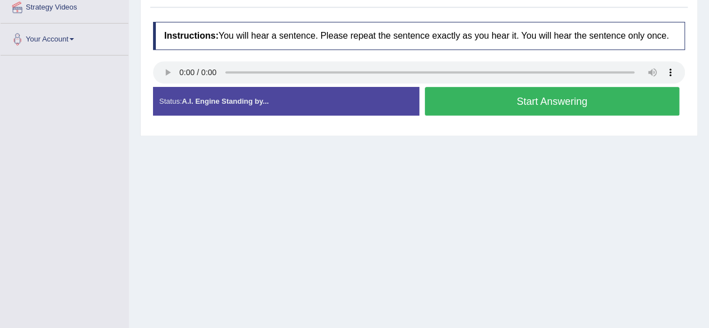
scroll to position [224, 0]
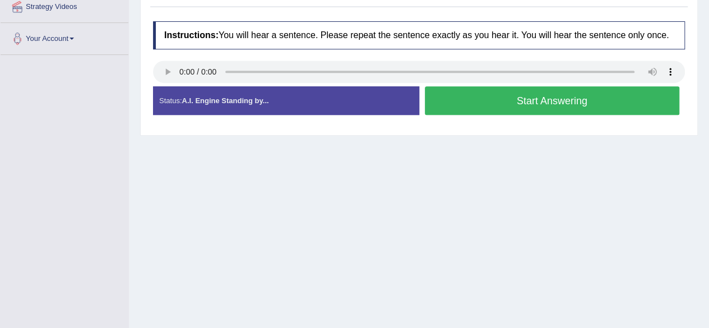
click at [447, 99] on button "Start Answering" at bounding box center [552, 100] width 255 height 29
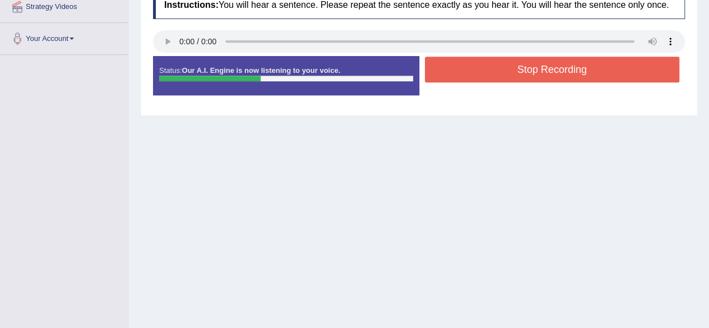
click at [469, 72] on button "Stop Recording" at bounding box center [552, 70] width 255 height 26
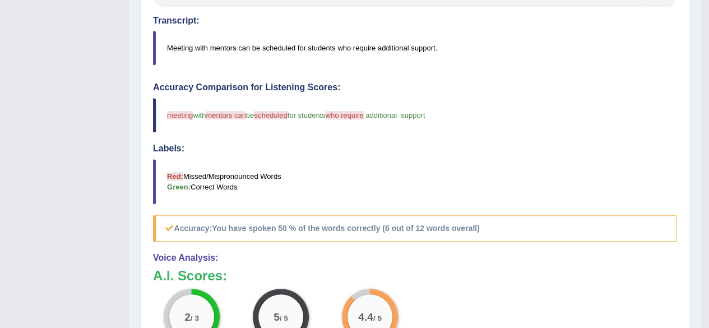
scroll to position [392, 0]
